Goal: Task Accomplishment & Management: Complete application form

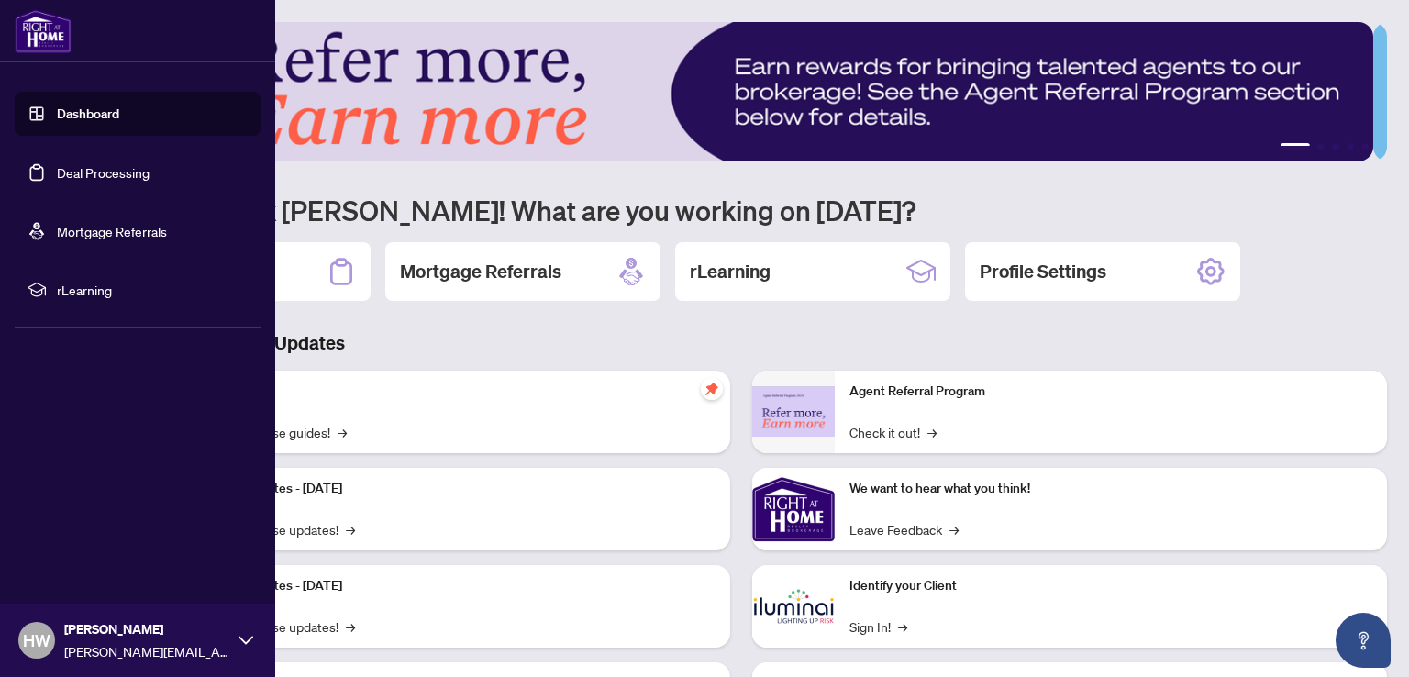
click at [133, 173] on link "Deal Processing" at bounding box center [103, 172] width 93 height 17
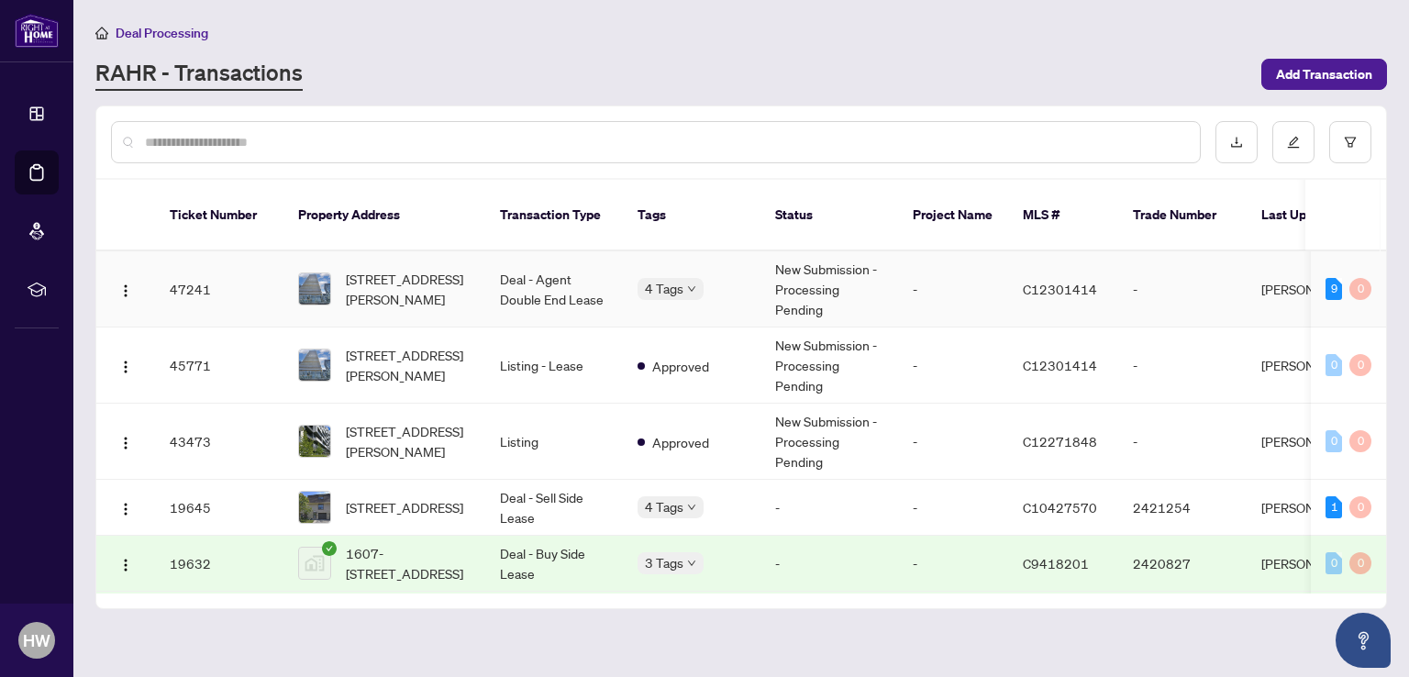
click at [819, 272] on td "New Submission - Processing Pending" at bounding box center [830, 289] width 138 height 76
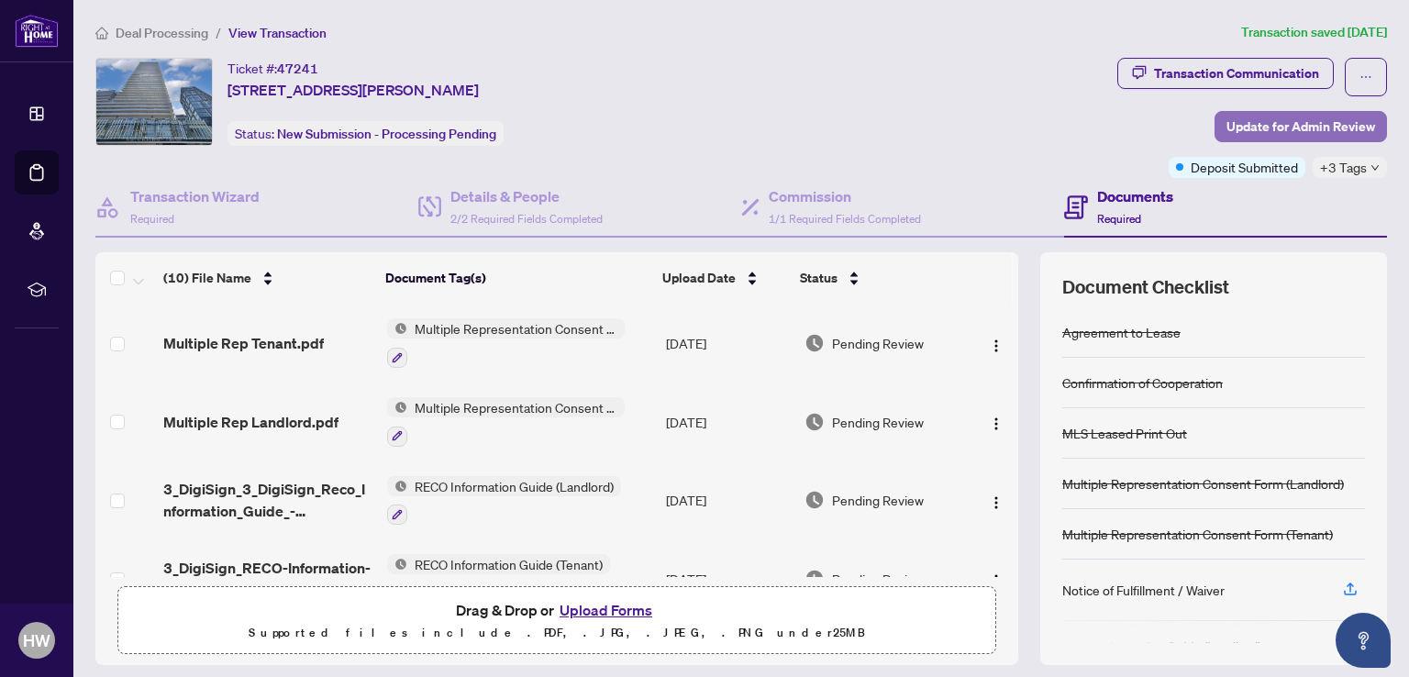
click at [1270, 125] on span "Update for Admin Review" at bounding box center [1301, 126] width 149 height 29
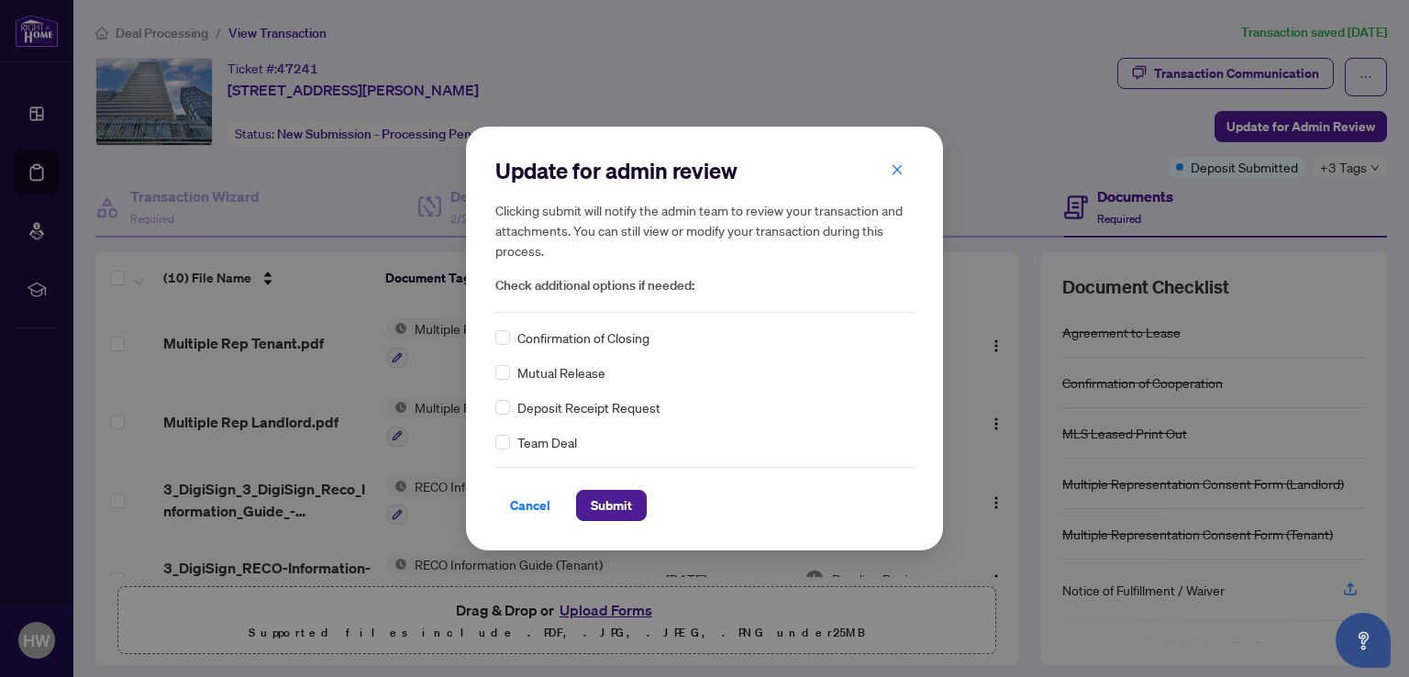
drag, startPoint x: 515, startPoint y: 511, endPoint x: 870, endPoint y: 253, distance: 438.8
click at [521, 509] on span "Cancel" at bounding box center [530, 505] width 40 height 29
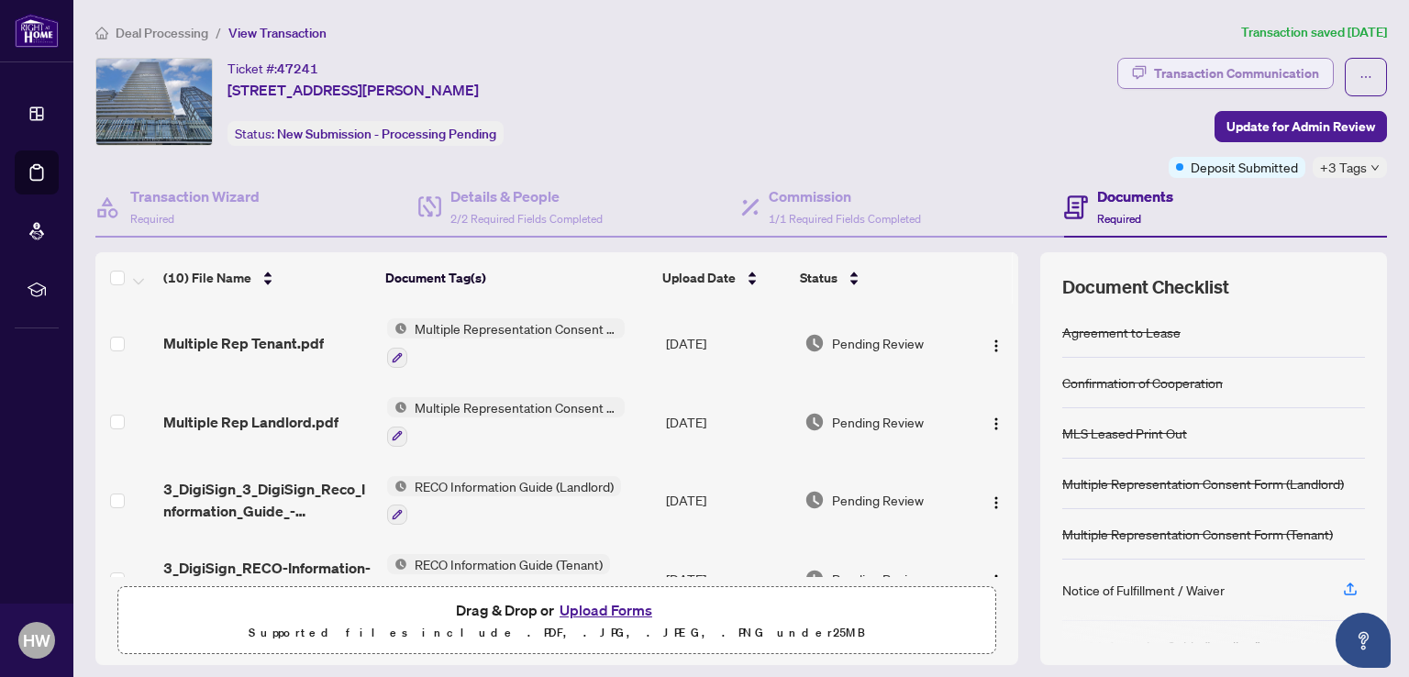
click at [1252, 69] on div "Transaction Communication" at bounding box center [1236, 73] width 165 height 29
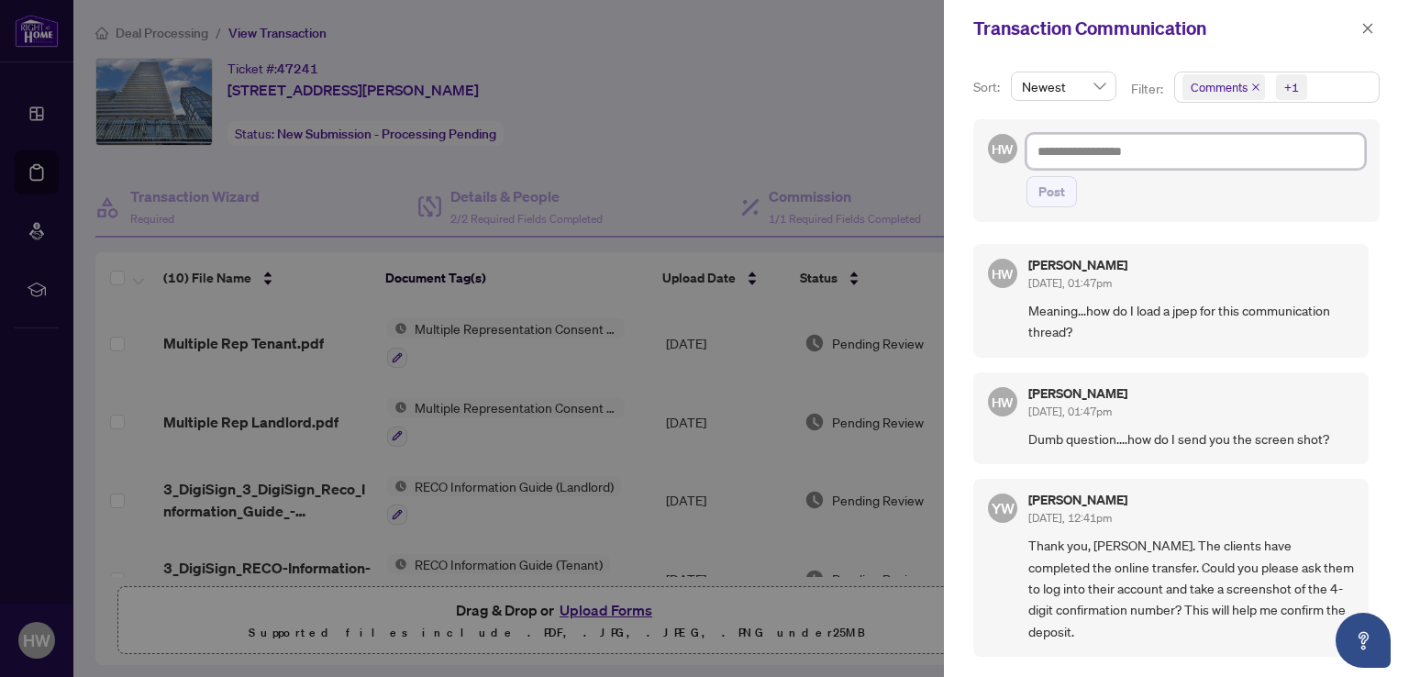
click at [1068, 149] on textarea at bounding box center [1196, 151] width 339 height 35
click at [810, 104] on div at bounding box center [704, 338] width 1409 height 677
click at [892, 72] on div at bounding box center [704, 338] width 1409 height 677
click at [1369, 26] on icon "close" at bounding box center [1368, 28] width 13 height 13
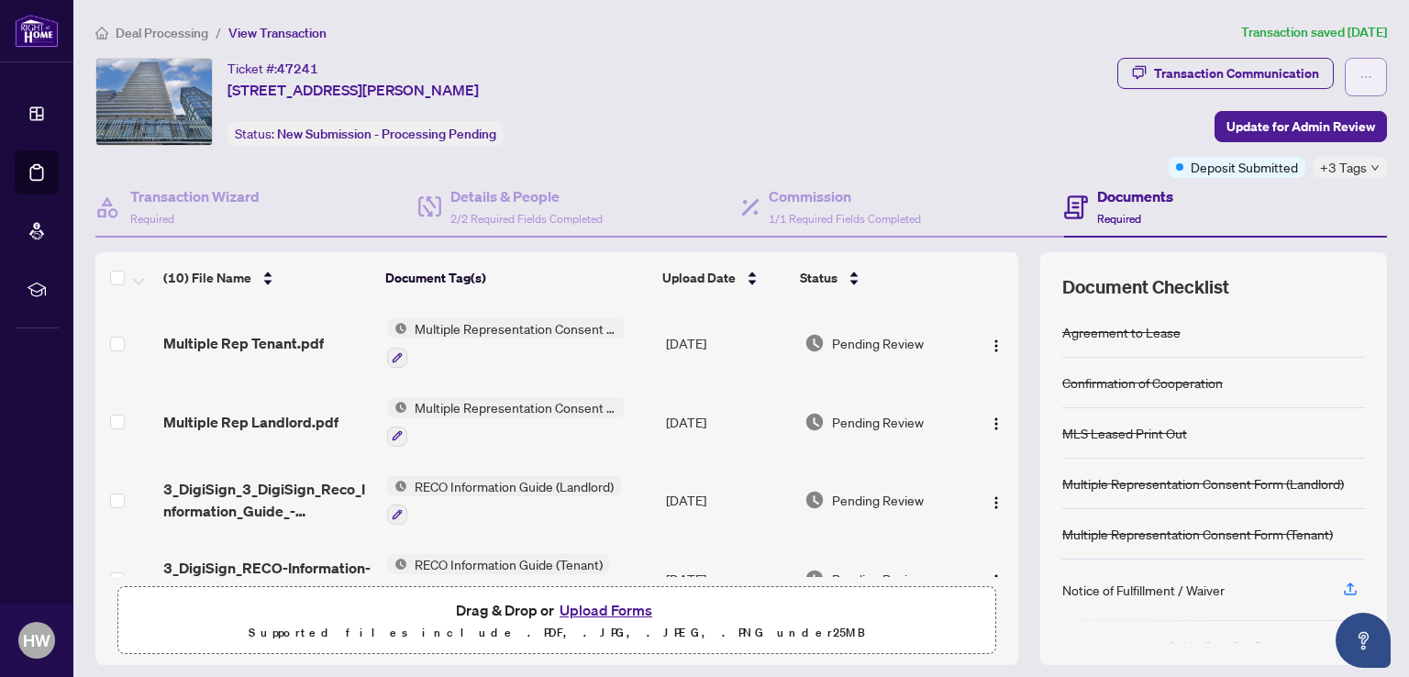
click at [1365, 84] on button "button" at bounding box center [1366, 77] width 42 height 39
click at [918, 79] on div "Ticket #: 47241 [STREET_ADDRESS][PERSON_NAME] Status: New Submission - Processi…" at bounding box center [602, 102] width 1015 height 88
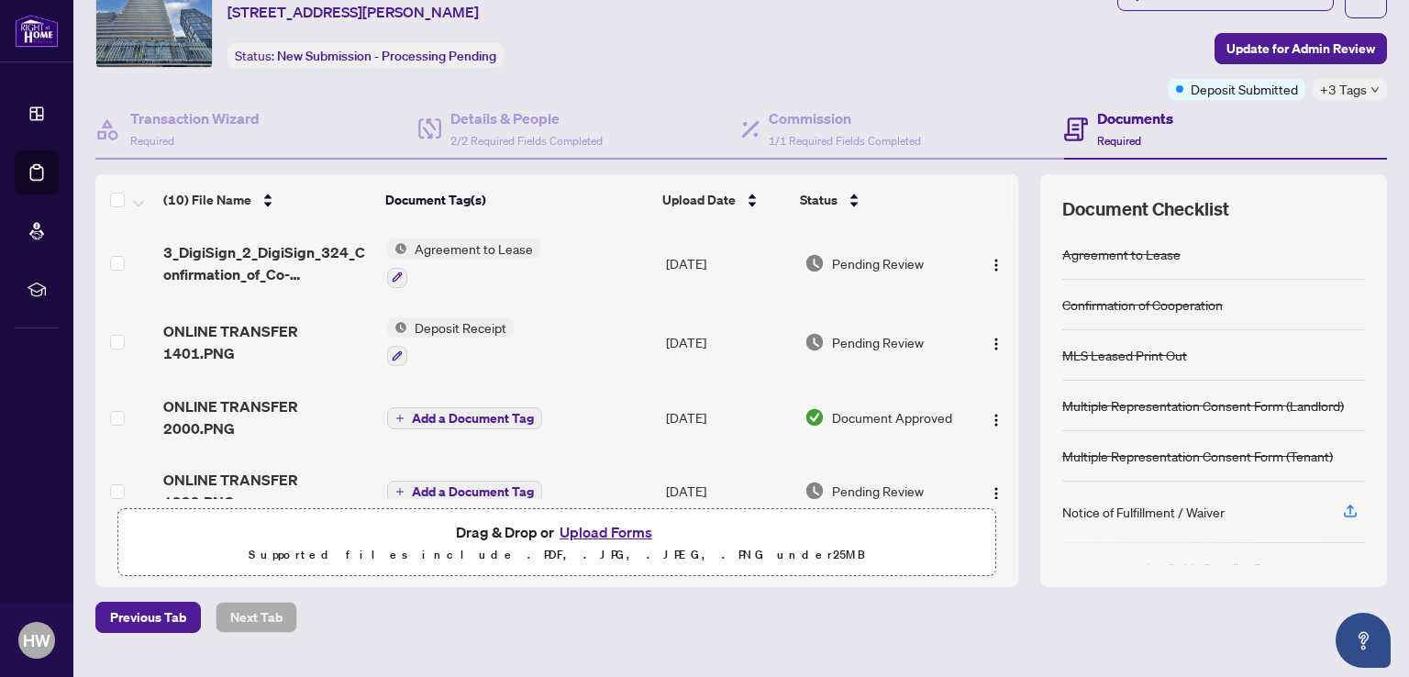
scroll to position [117, 0]
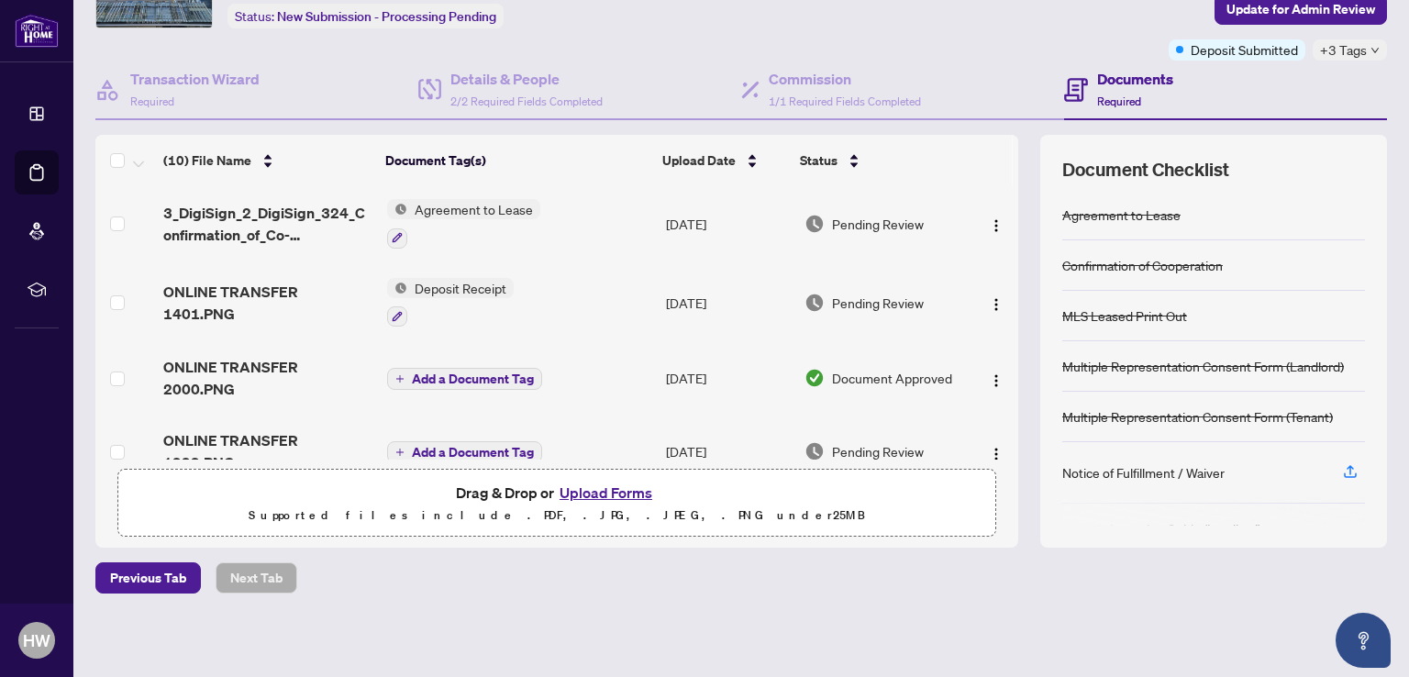
click at [601, 494] on button "Upload Forms" at bounding box center [606, 493] width 104 height 24
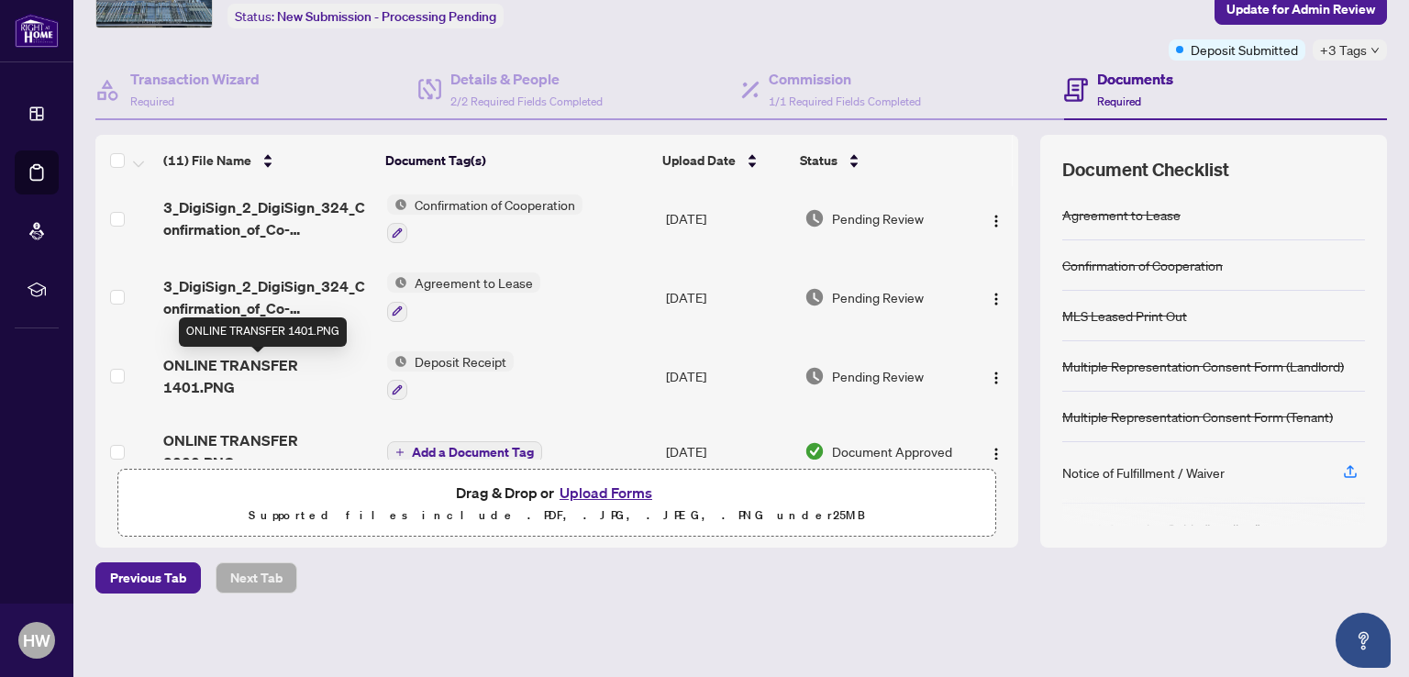
click at [306, 368] on span "ONLINE TRANSFER 1401.PNG" at bounding box center [267, 376] width 208 height 44
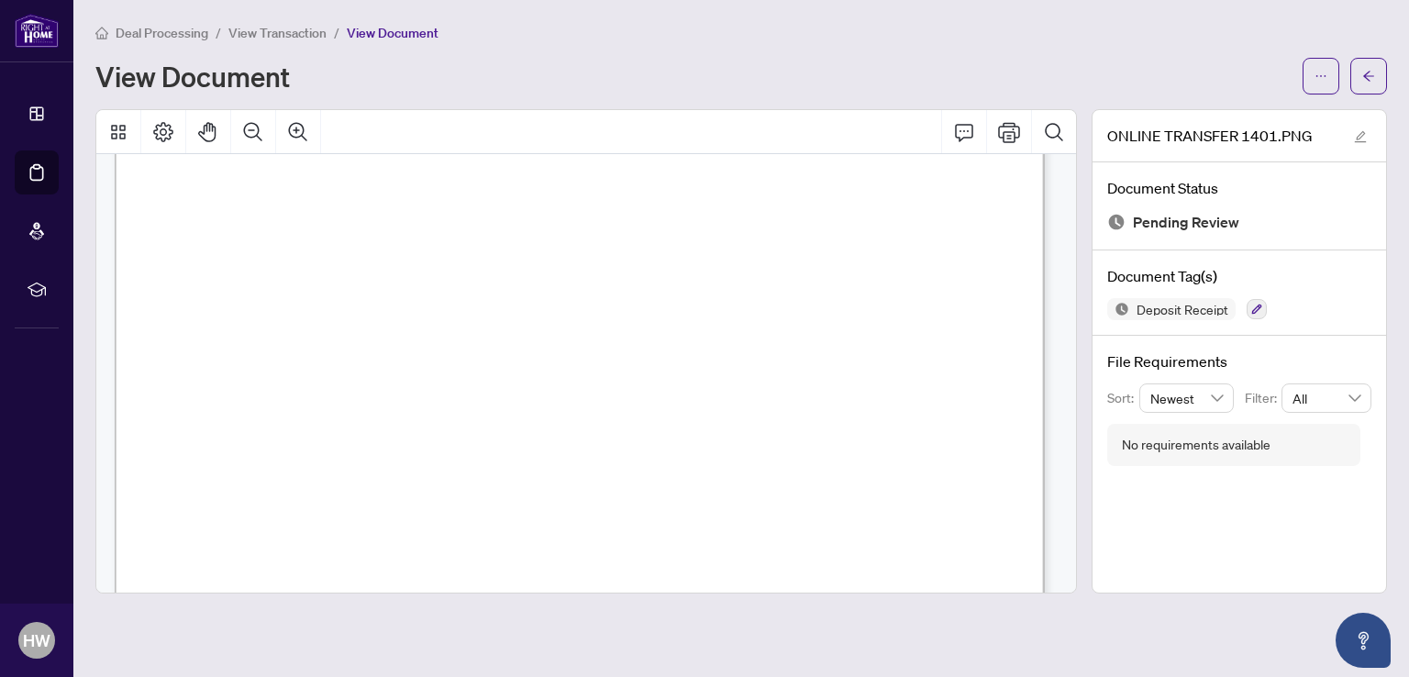
scroll to position [459, 0]
click at [595, 71] on div "View Document" at bounding box center [693, 75] width 1197 height 29
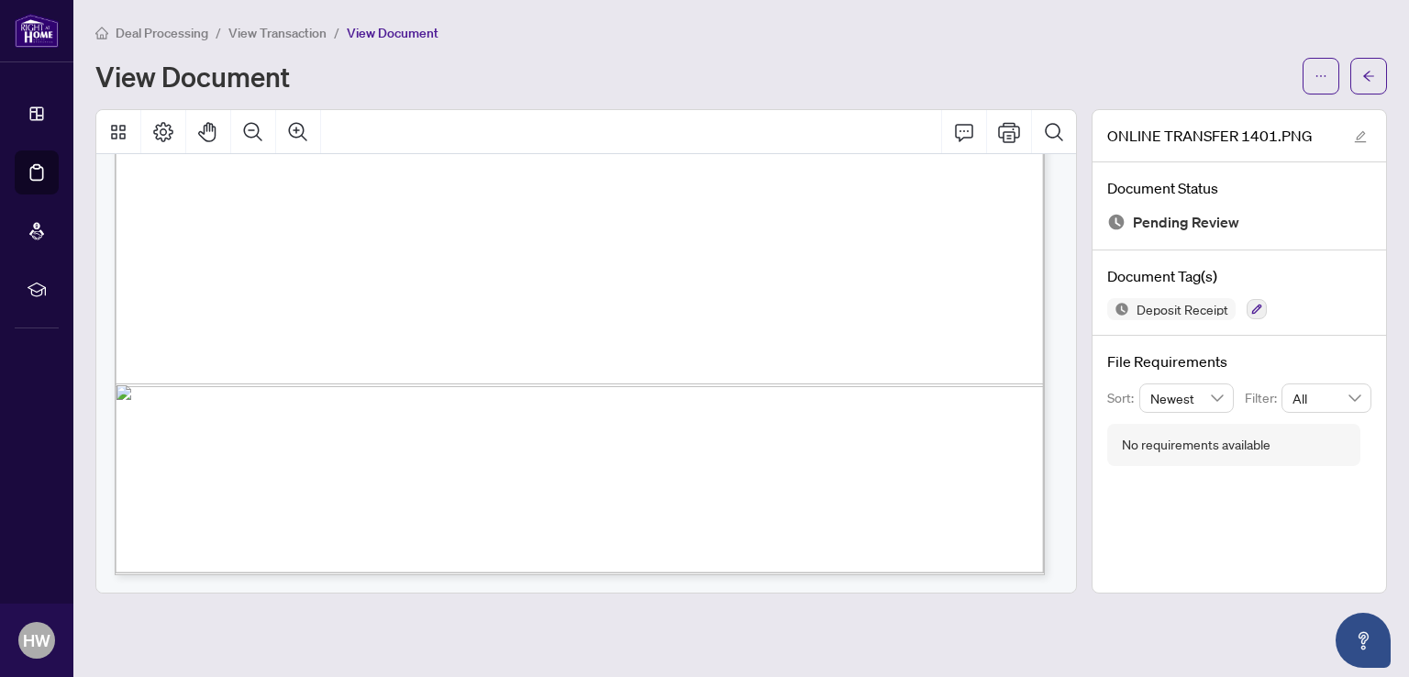
click at [625, 63] on div "View Document" at bounding box center [693, 75] width 1197 height 29
click at [1373, 84] on span "button" at bounding box center [1369, 75] width 13 height 29
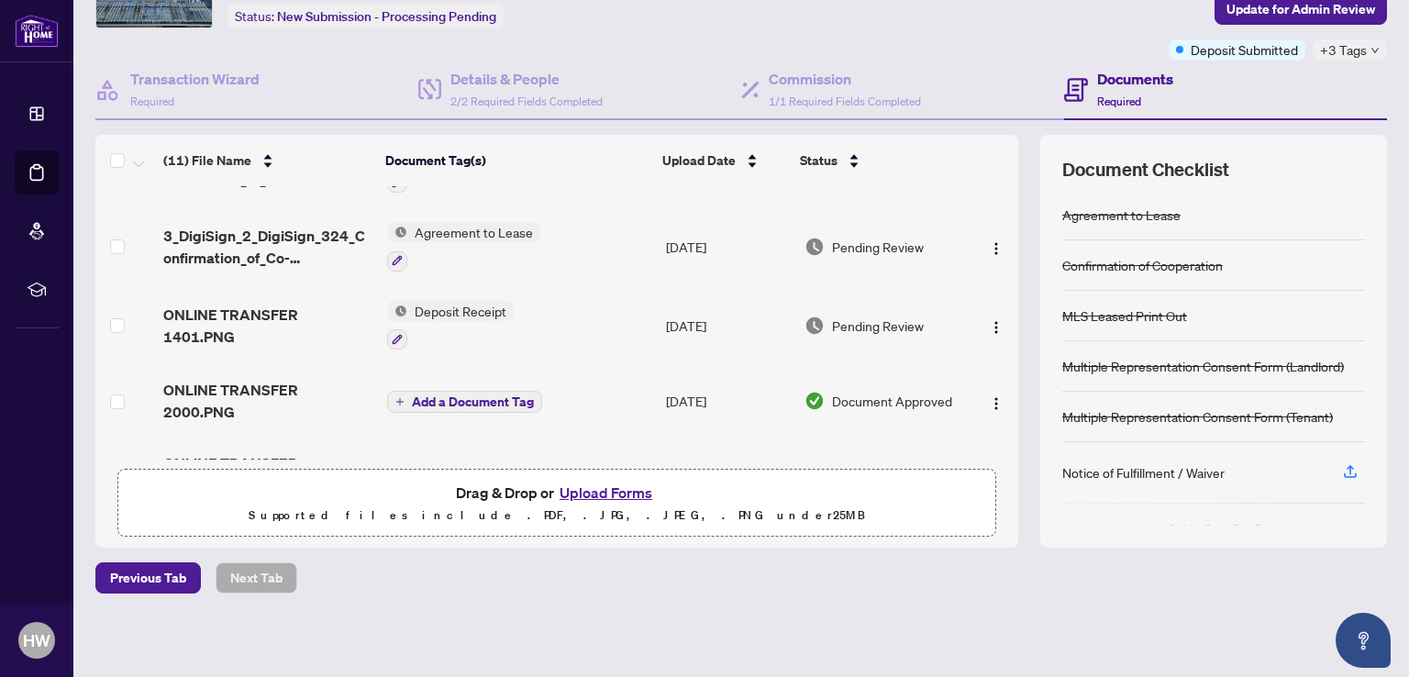
scroll to position [547, 0]
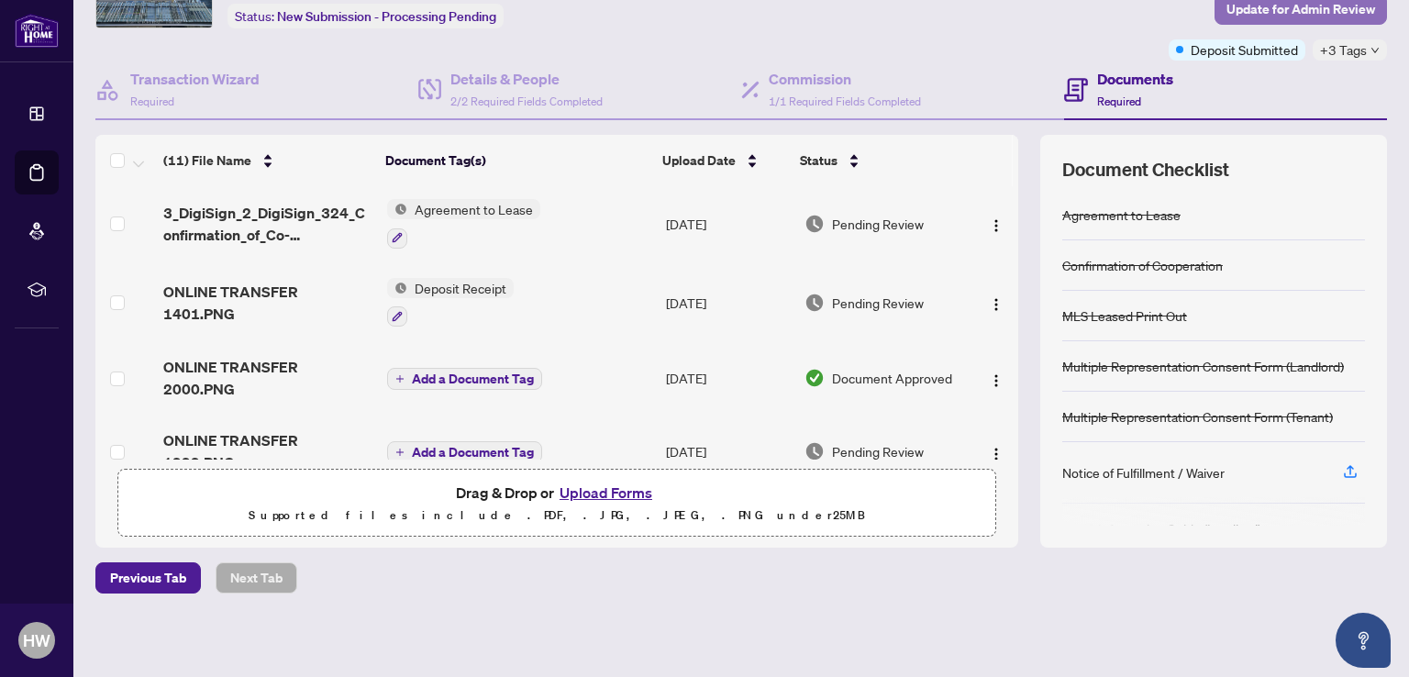
click at [1285, 0] on span "Update for Admin Review" at bounding box center [1301, 8] width 149 height 29
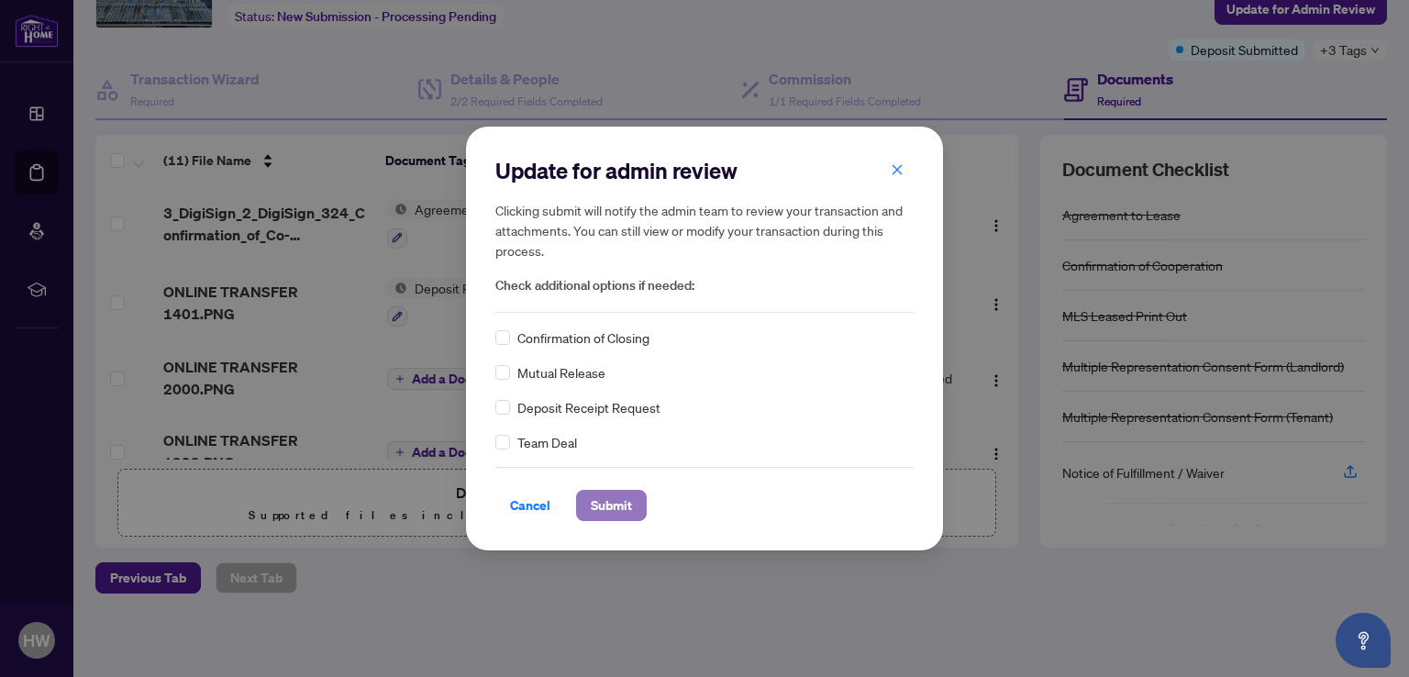
click at [596, 507] on span "Submit" at bounding box center [611, 505] width 41 height 29
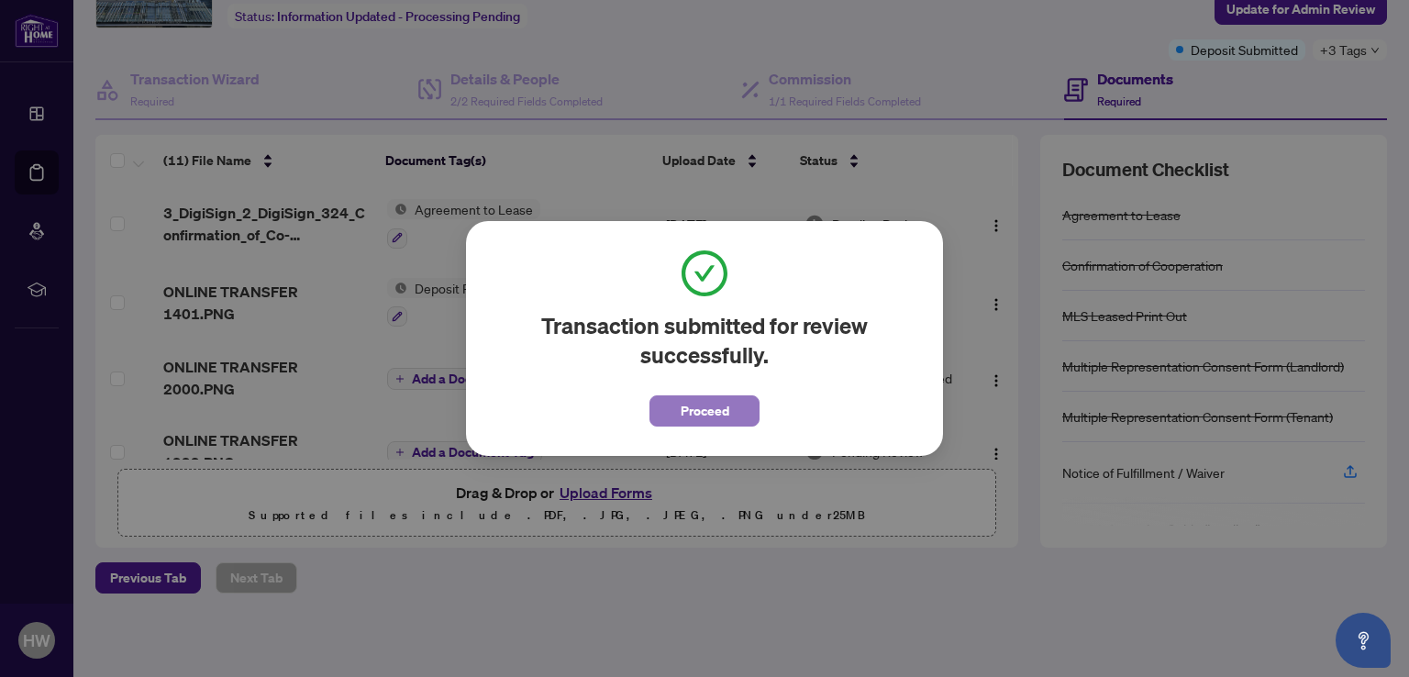
click at [738, 411] on button "Proceed" at bounding box center [705, 410] width 110 height 31
click at [738, 415] on td "[DATE]" at bounding box center [728, 451] width 139 height 73
